Goal: Task Accomplishment & Management: Manage account settings

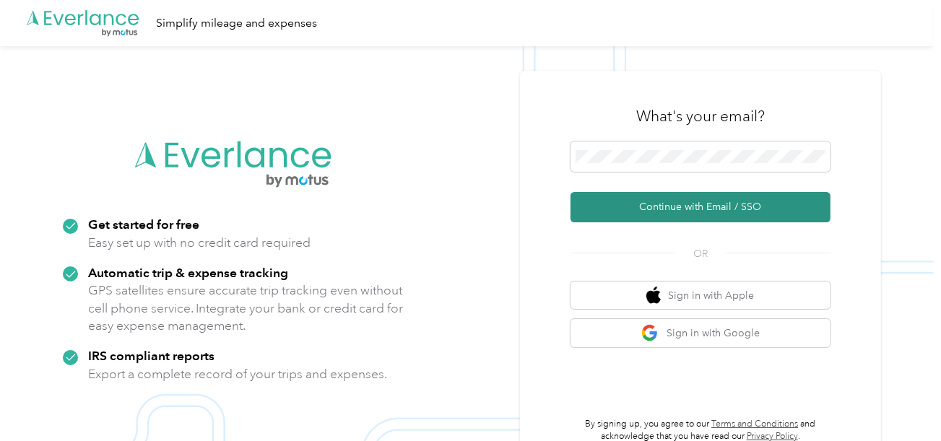
drag, startPoint x: 642, startPoint y: 193, endPoint x: 69, endPoint y: 25, distance: 597.9
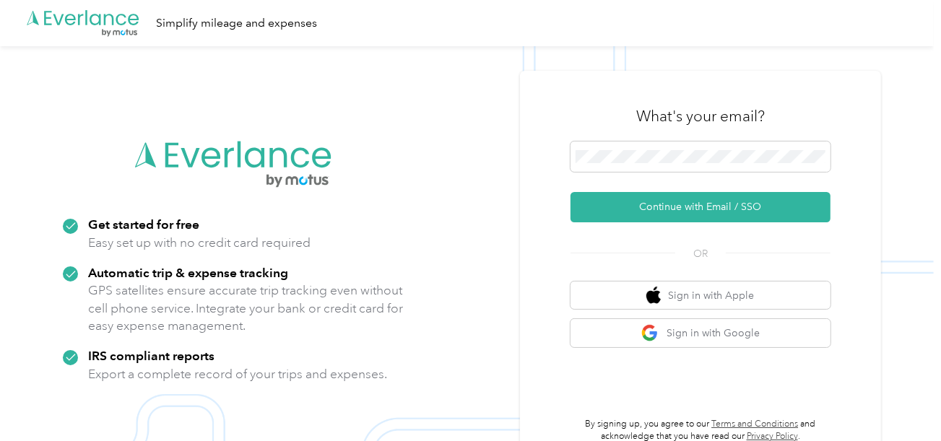
click at [642, 193] on button "Continue with Email / SSO" at bounding box center [701, 207] width 260 height 30
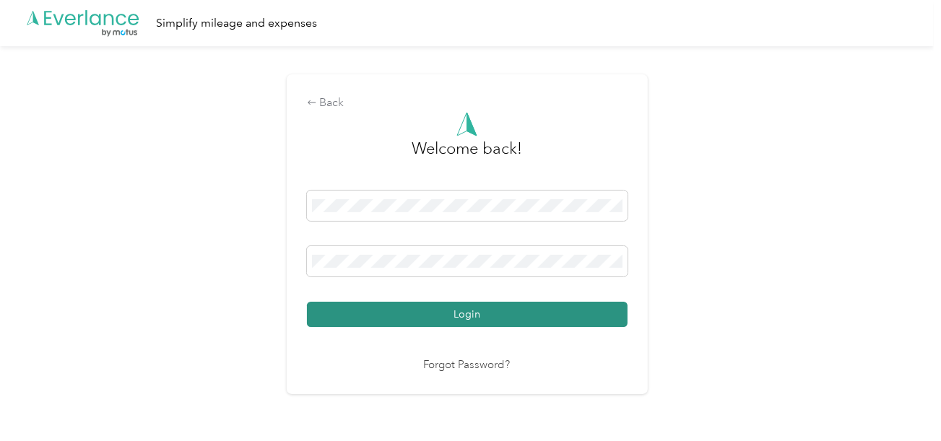
click at [525, 308] on button "Login" at bounding box center [467, 314] width 321 height 25
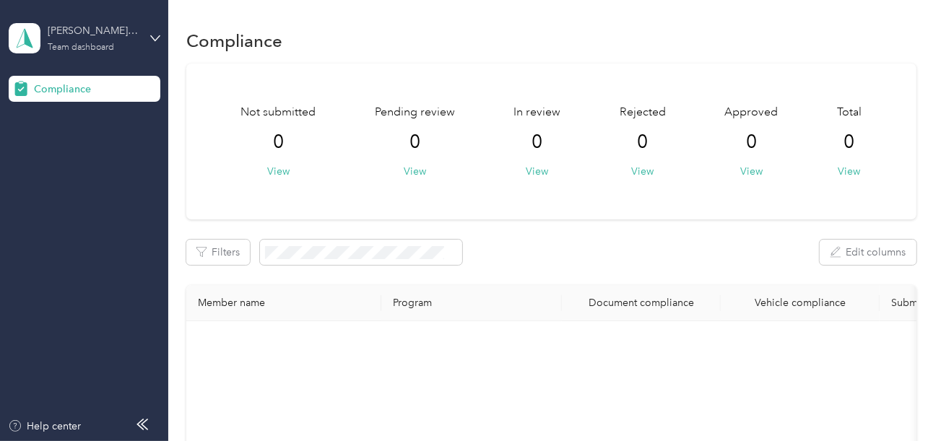
drag, startPoint x: 104, startPoint y: 24, endPoint x: 117, endPoint y: 38, distance: 18.9
click at [104, 24] on div "[PERSON_NAME] Distributing" at bounding box center [93, 30] width 90 height 15
click at [66, 148] on div "Log out" at bounding box center [49, 151] width 56 height 15
